Goal: Task Accomplishment & Management: Complete application form

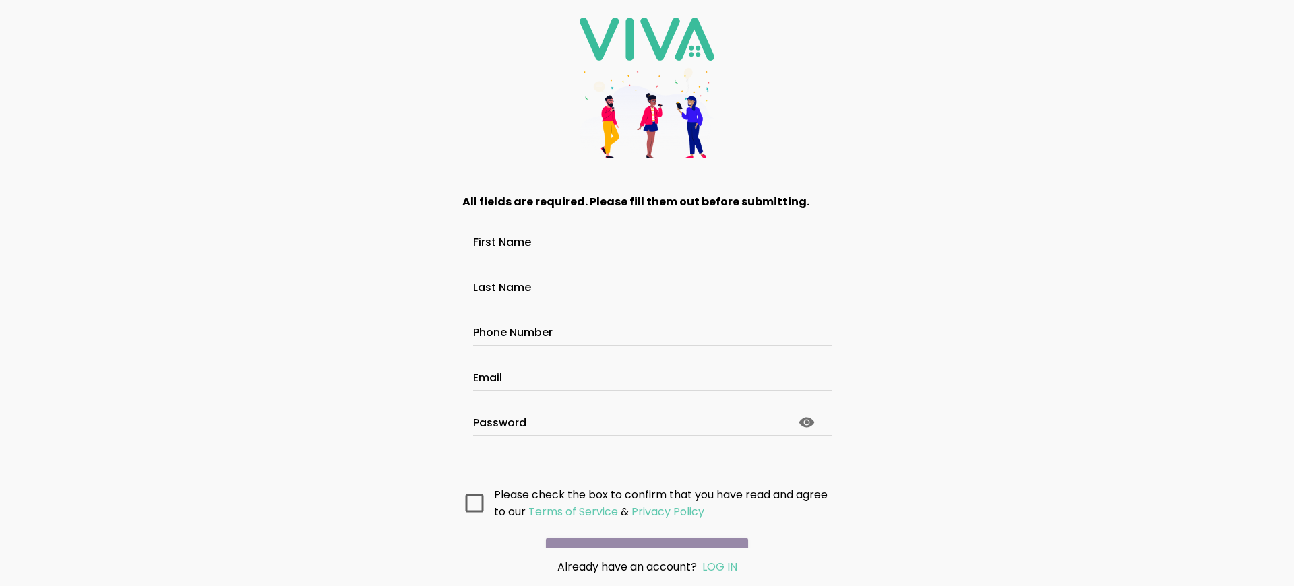
click at [642, 533] on main "All fields are required. Please fill them out before submitting. First Name Las…" at bounding box center [647, 362] width 404 height 372
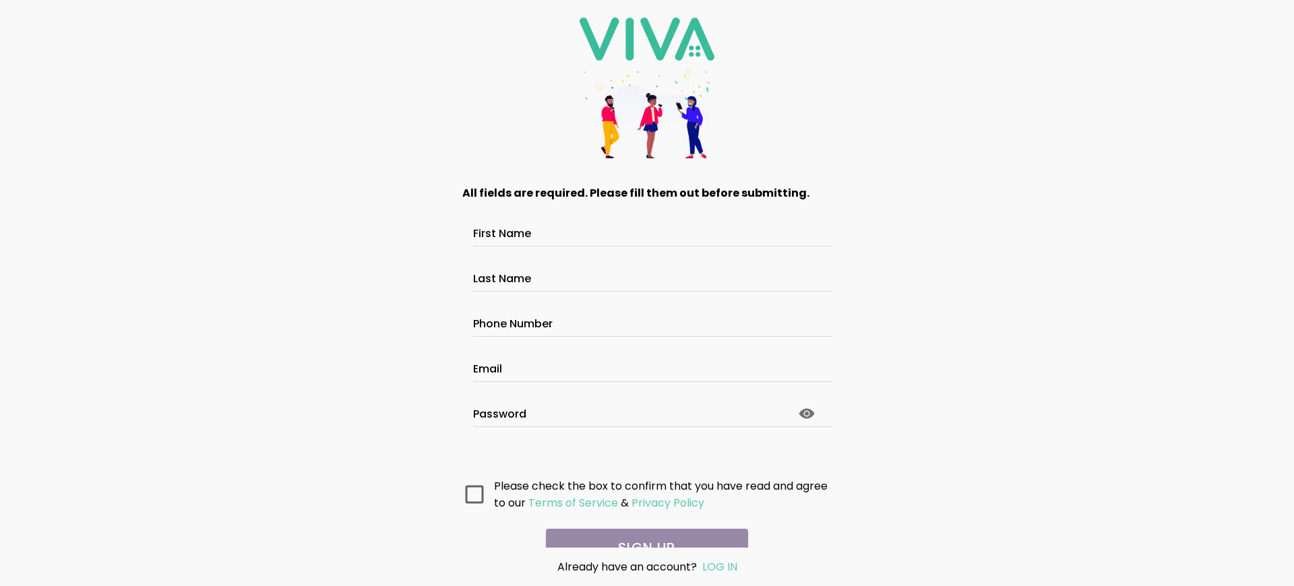
click at [642, 533] on main "All fields are required. Please fill them out before submitting. First Name Las…" at bounding box center [647, 362] width 404 height 372
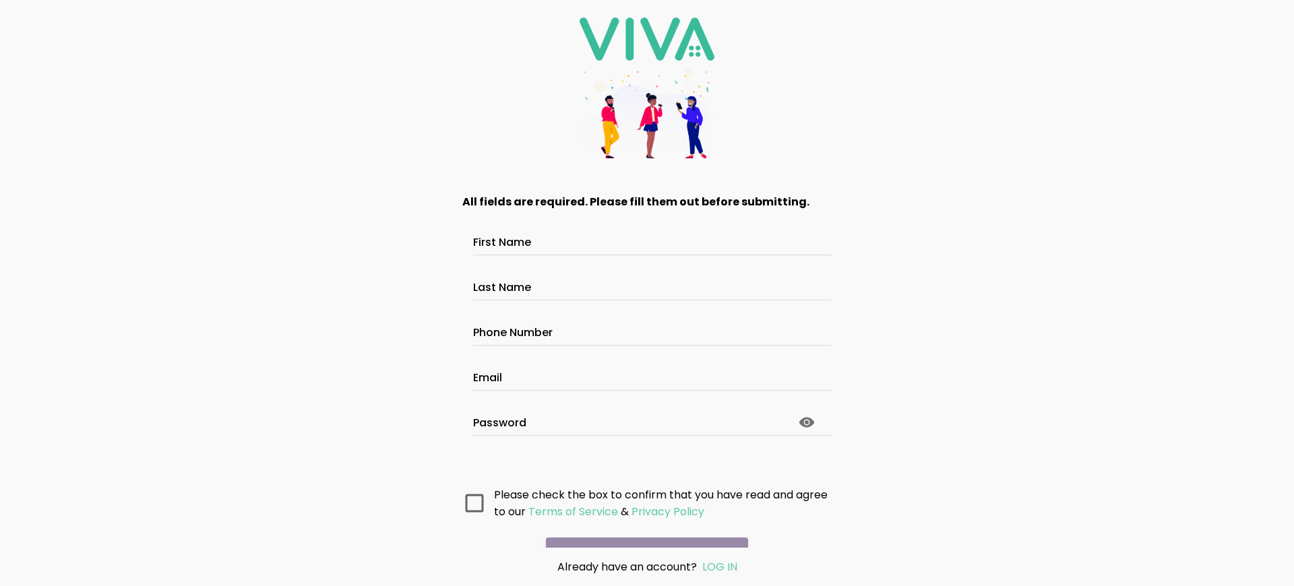
click at [642, 533] on main "All fields are required. Please fill them out before submitting. First Name Las…" at bounding box center [647, 362] width 404 height 372
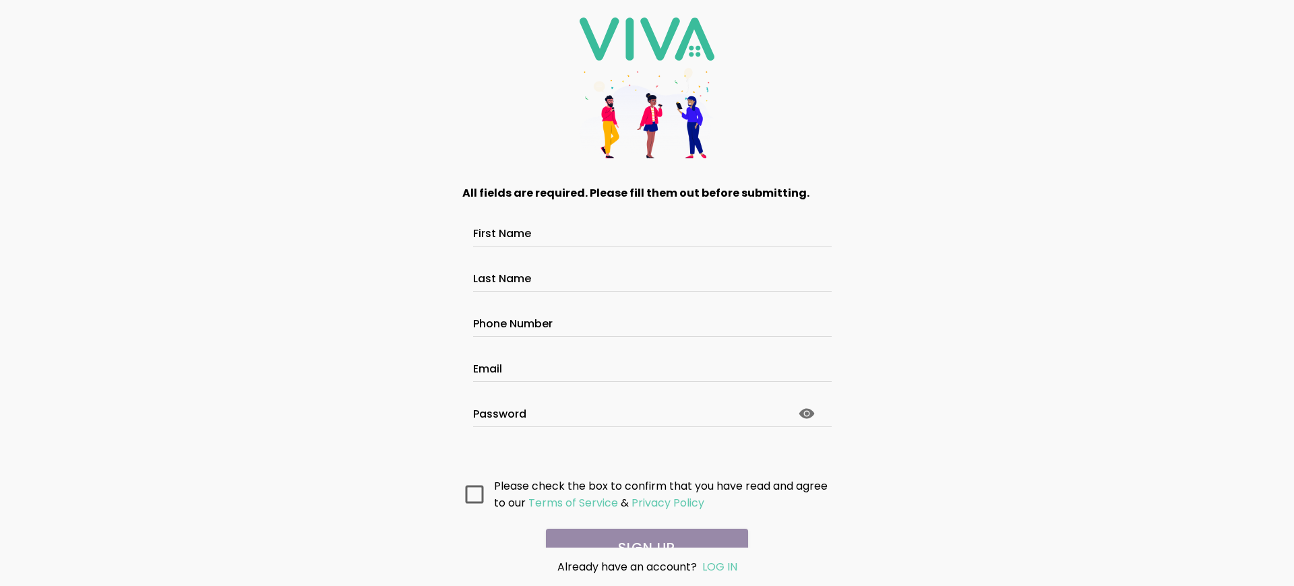
click at [642, 533] on main "All fields are required. Please fill them out before submitting. First Name Las…" at bounding box center [647, 362] width 404 height 372
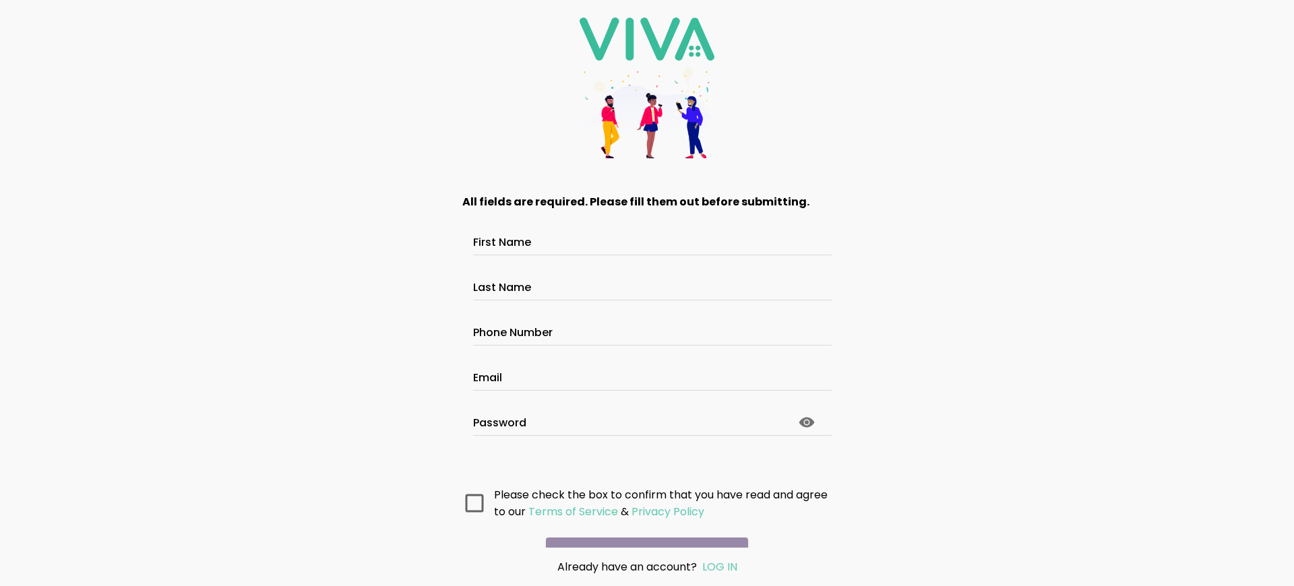
click at [642, 533] on main "All fields are required. Please fill them out before submitting. First Name Las…" at bounding box center [647, 362] width 404 height 372
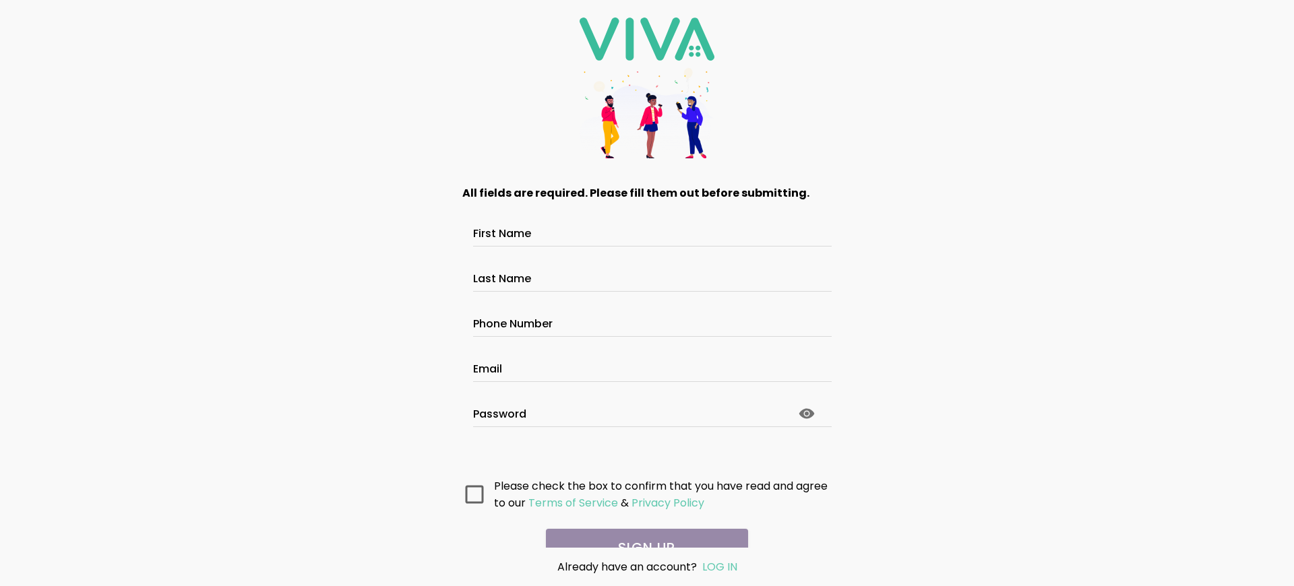
click at [642, 533] on main "All fields are required. Please fill them out before submitting. First Name Las…" at bounding box center [647, 362] width 404 height 372
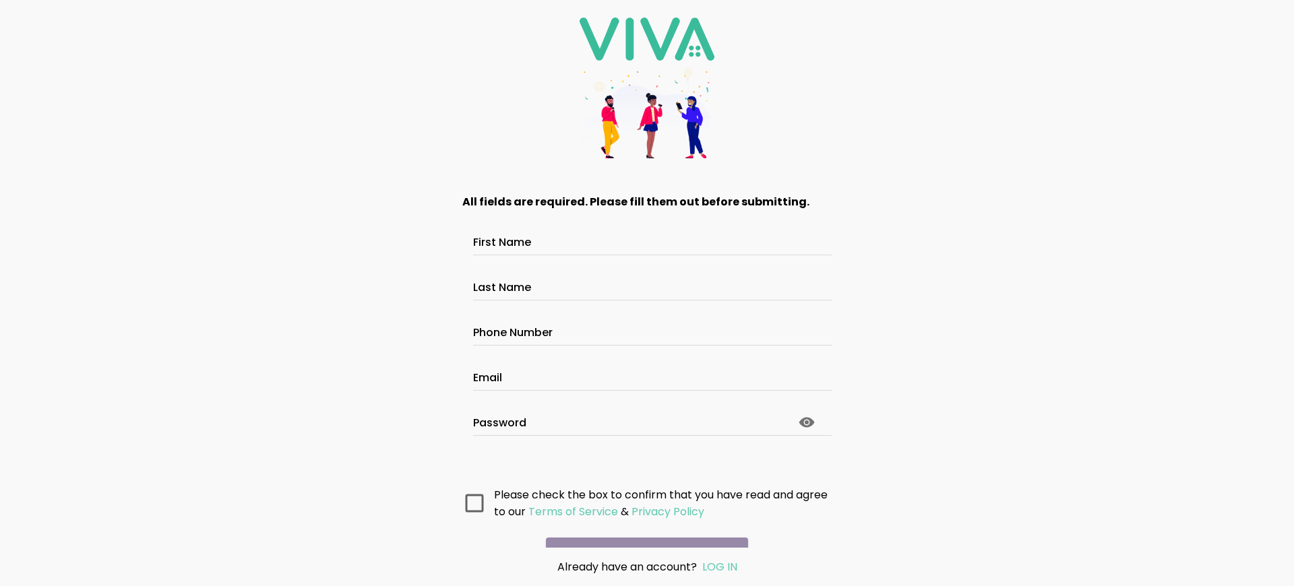
click at [642, 533] on main "All fields are required. Please fill them out before submitting. First Name Las…" at bounding box center [647, 362] width 404 height 372
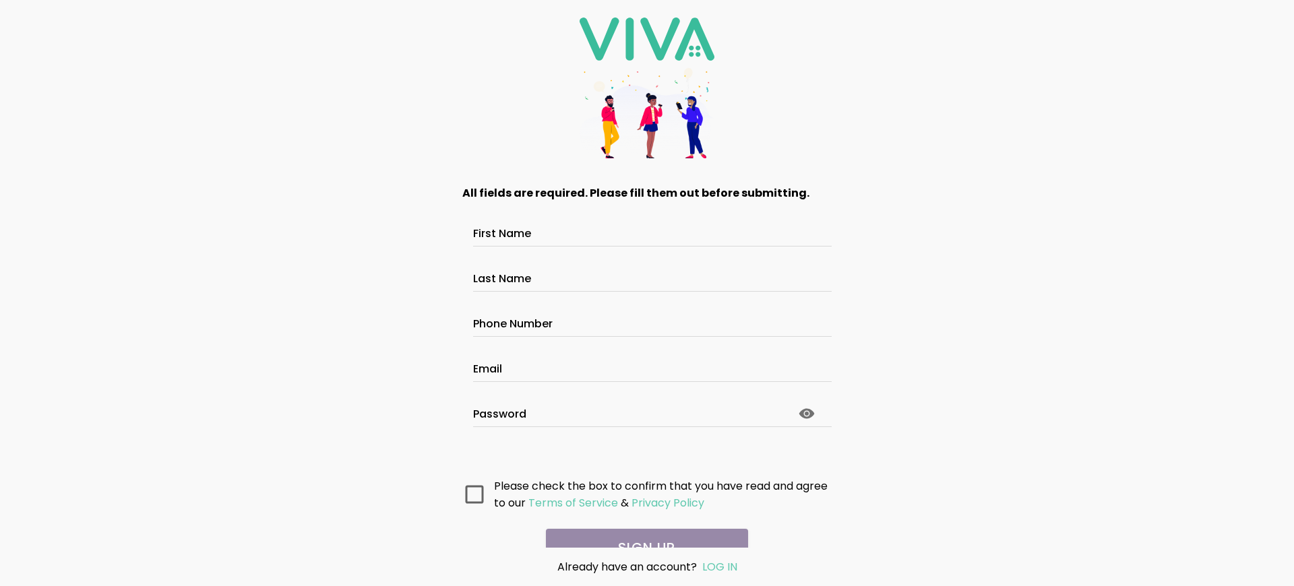
click at [642, 533] on main "All fields are required. Please fill them out before submitting. First Name Las…" at bounding box center [647, 362] width 404 height 372
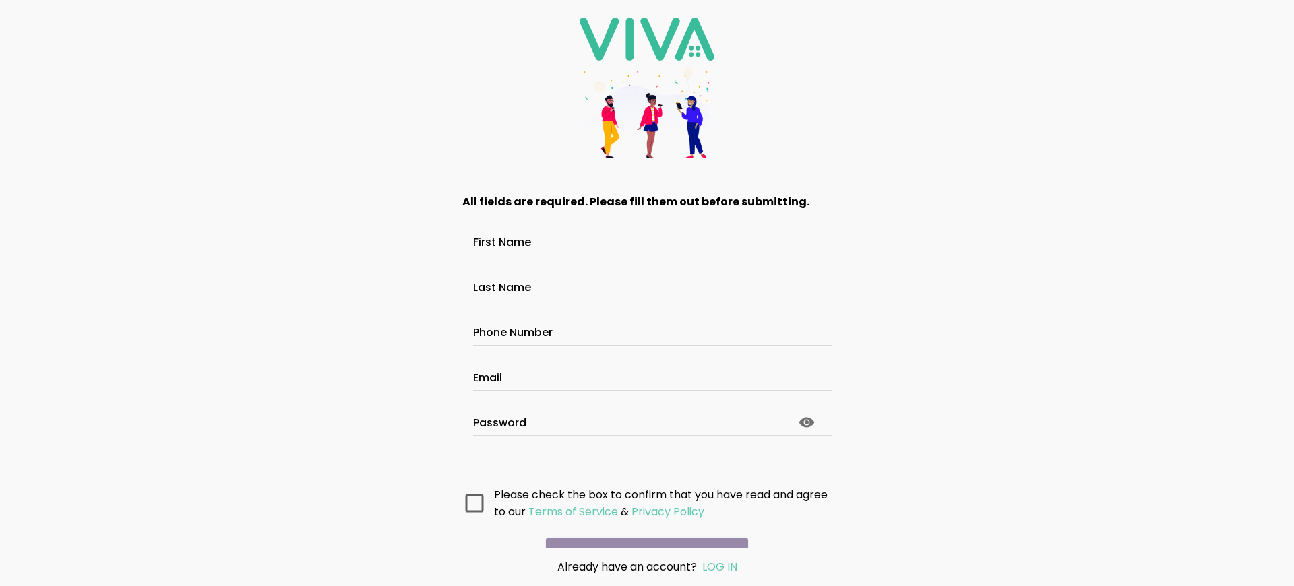
click at [642, 533] on main "All fields are required. Please fill them out before submitting. First Name Las…" at bounding box center [647, 362] width 404 height 372
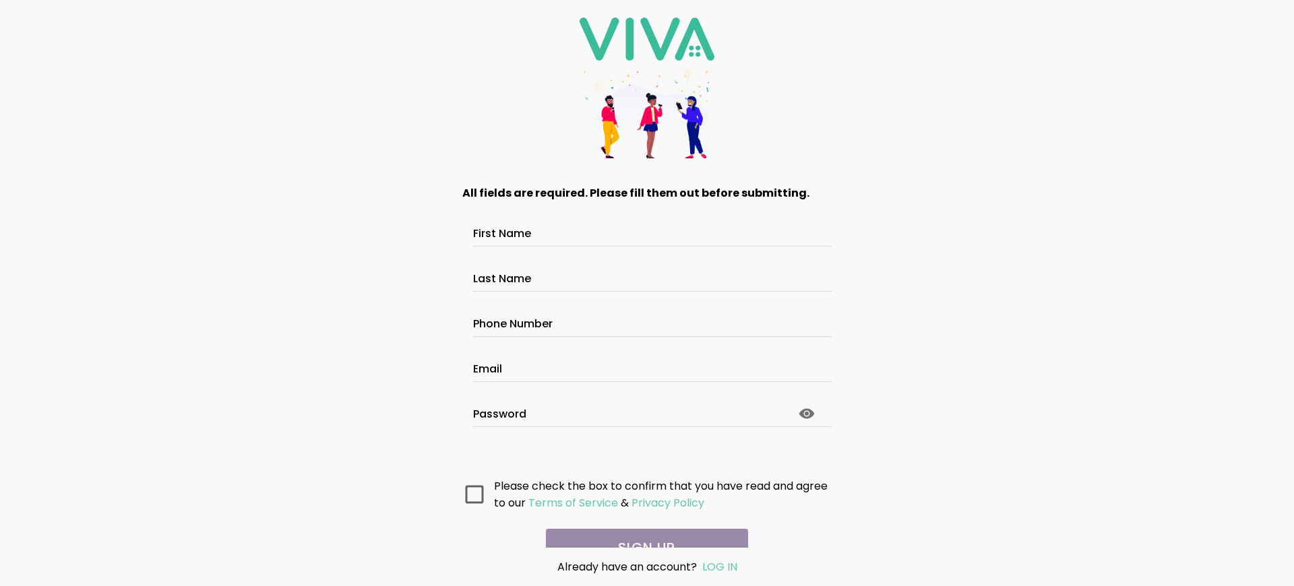
click at [642, 533] on main "All fields are required. Please fill them out before submitting. First Name Las…" at bounding box center [647, 362] width 404 height 372
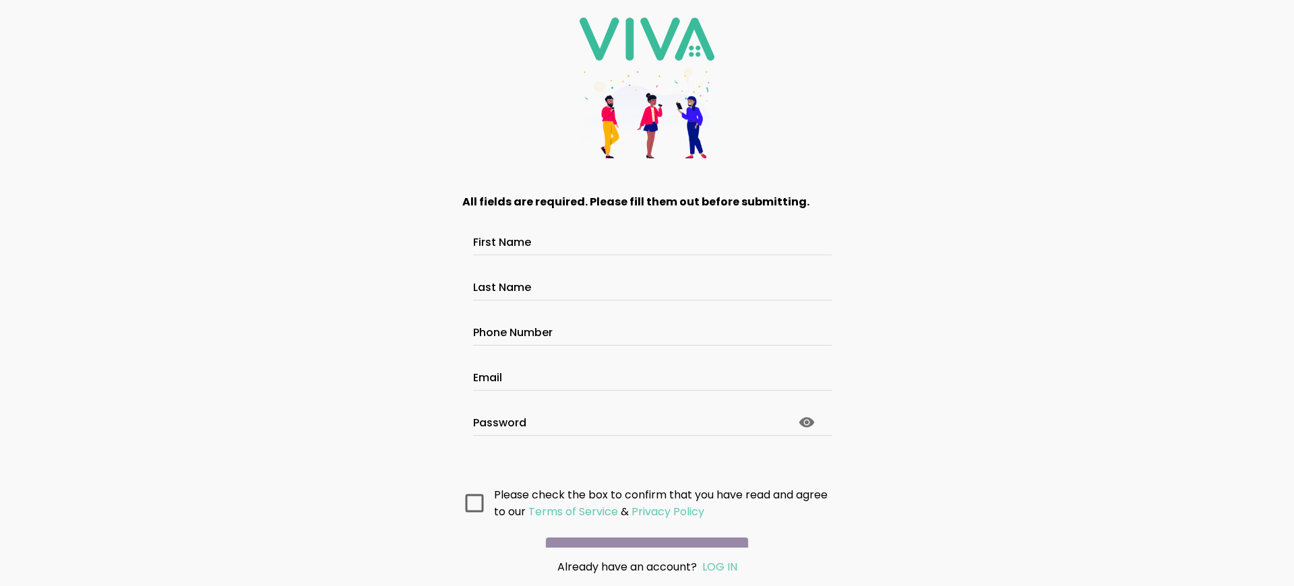
click at [642, 533] on main "All fields are required. Please fill them out before submitting. First Name Las…" at bounding box center [647, 362] width 404 height 372
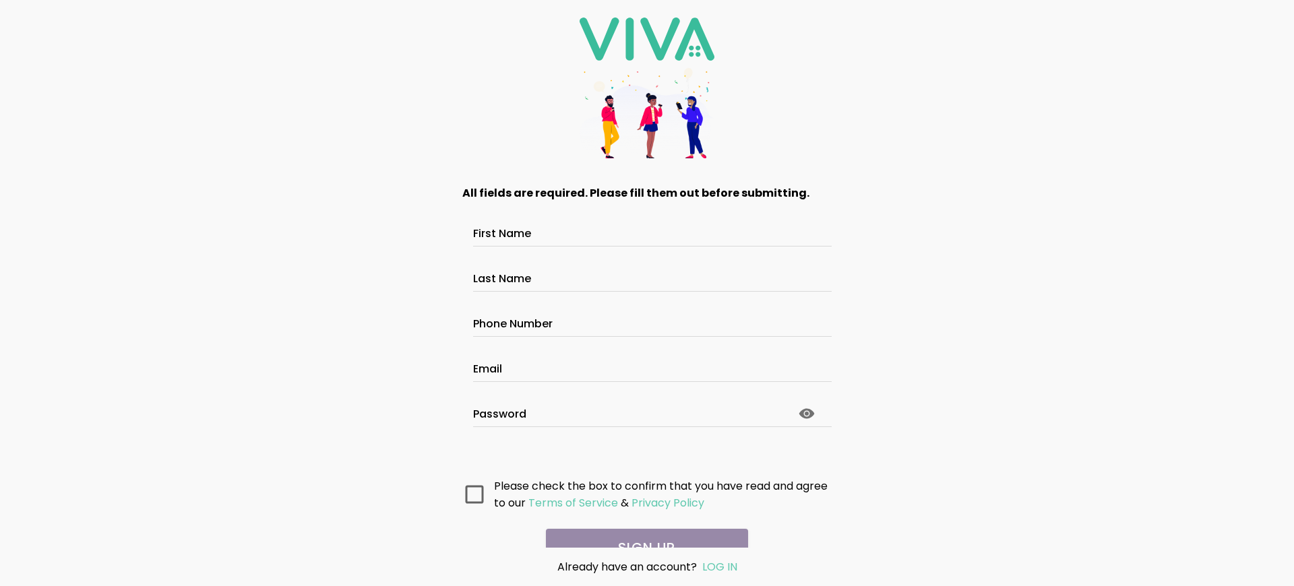
click at [642, 533] on main "All fields are required. Please fill them out before submitting. First Name Las…" at bounding box center [647, 362] width 404 height 372
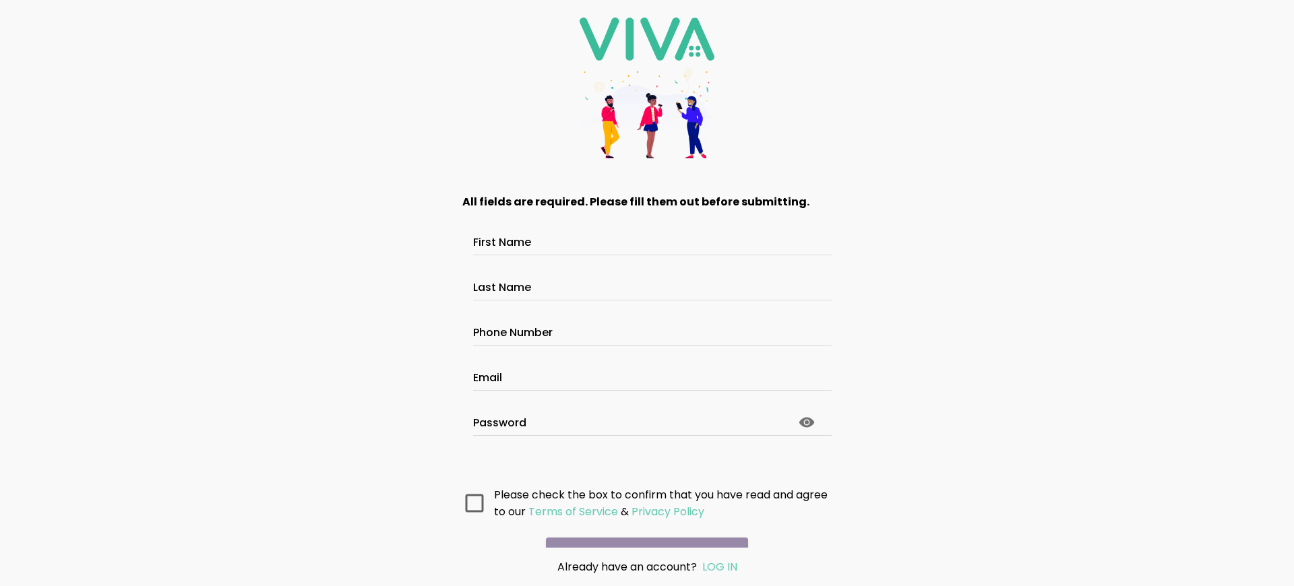
click at [642, 533] on main "All fields are required. Please fill them out before submitting. First Name Las…" at bounding box center [647, 362] width 404 height 372
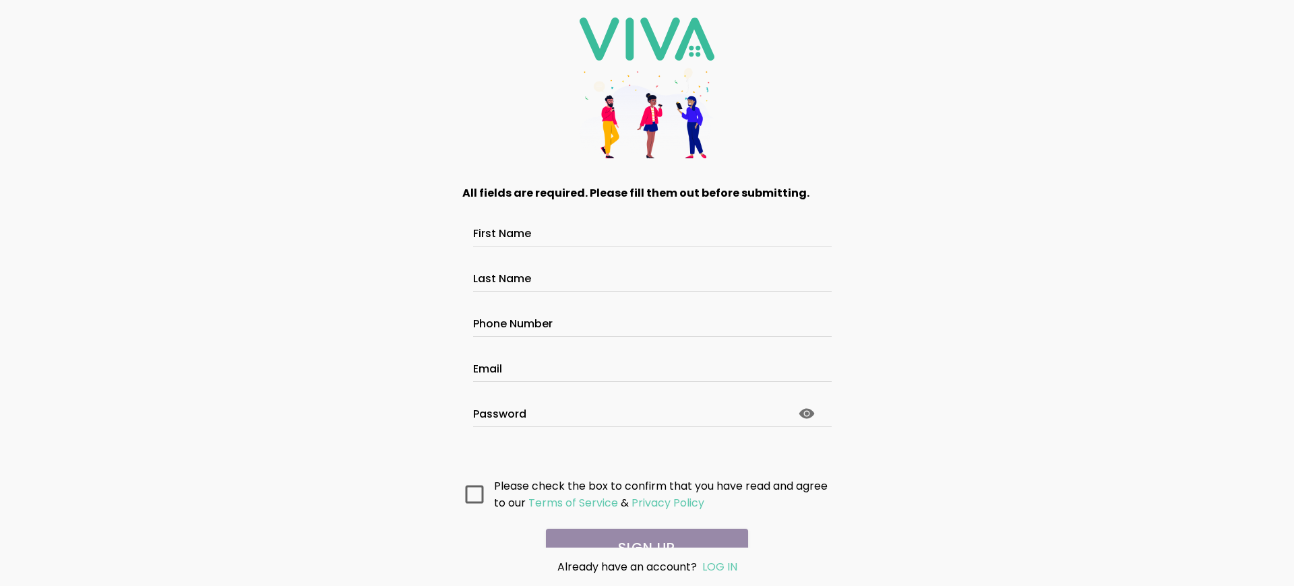
click at [642, 533] on main "All fields are required. Please fill them out before submitting. First Name Las…" at bounding box center [647, 362] width 404 height 372
